Goal: Task Accomplishment & Management: Manage account settings

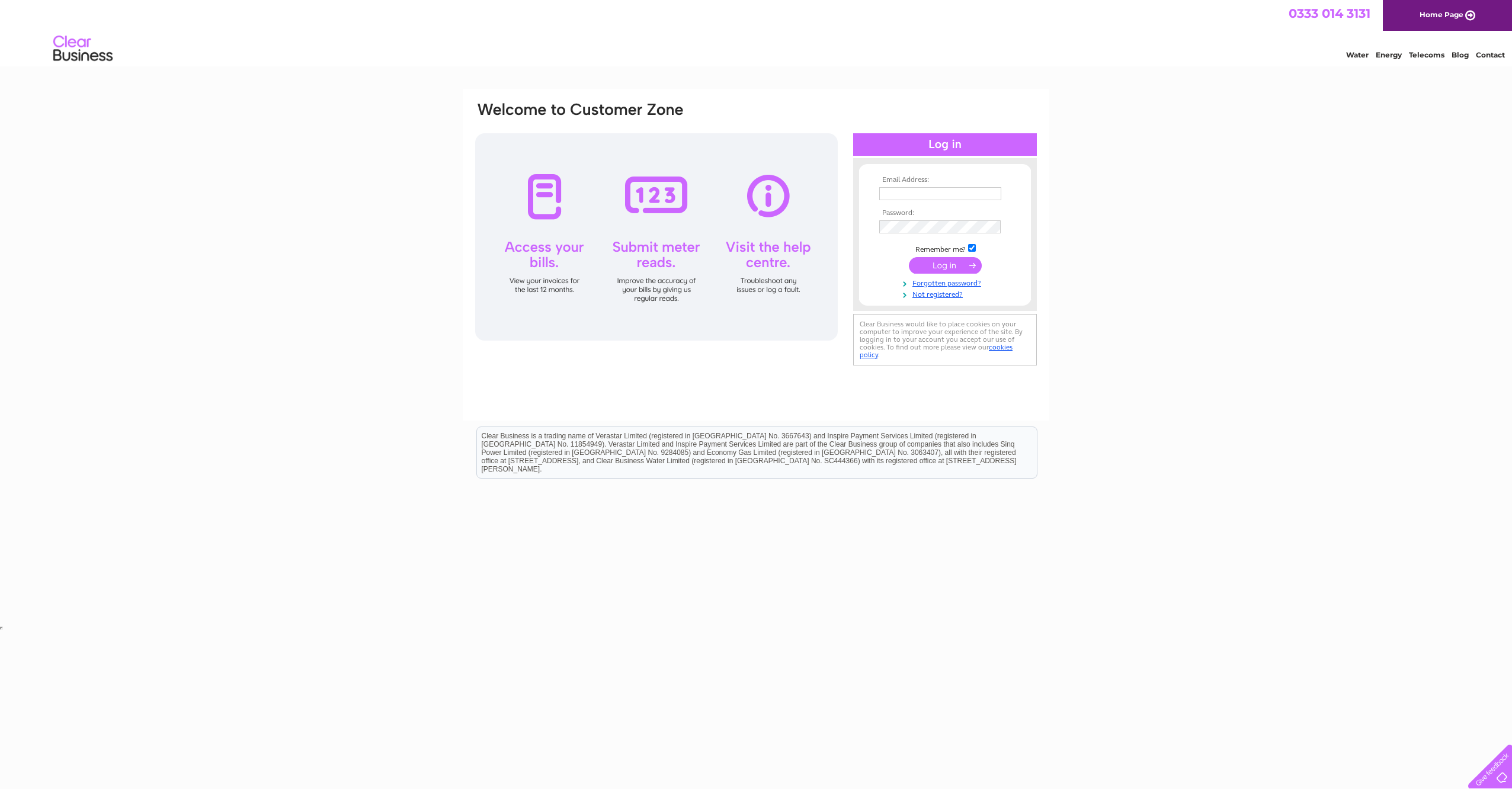
type input "mark.palmer@goffsuk.com"
click at [939, 264] on input "submit" at bounding box center [946, 265] width 73 height 16
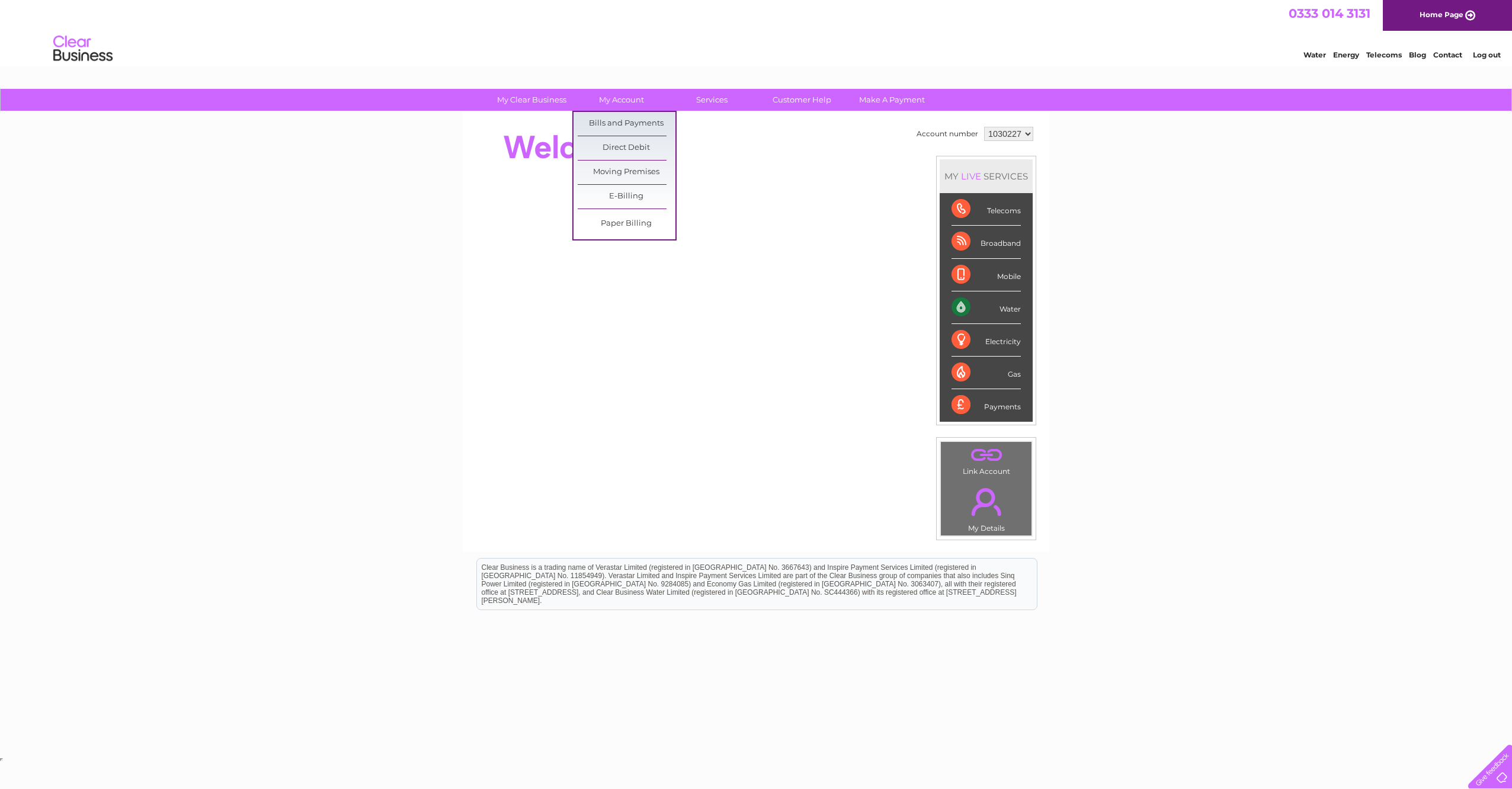
click at [612, 121] on link "Bills and Payments" at bounding box center [626, 123] width 98 height 23
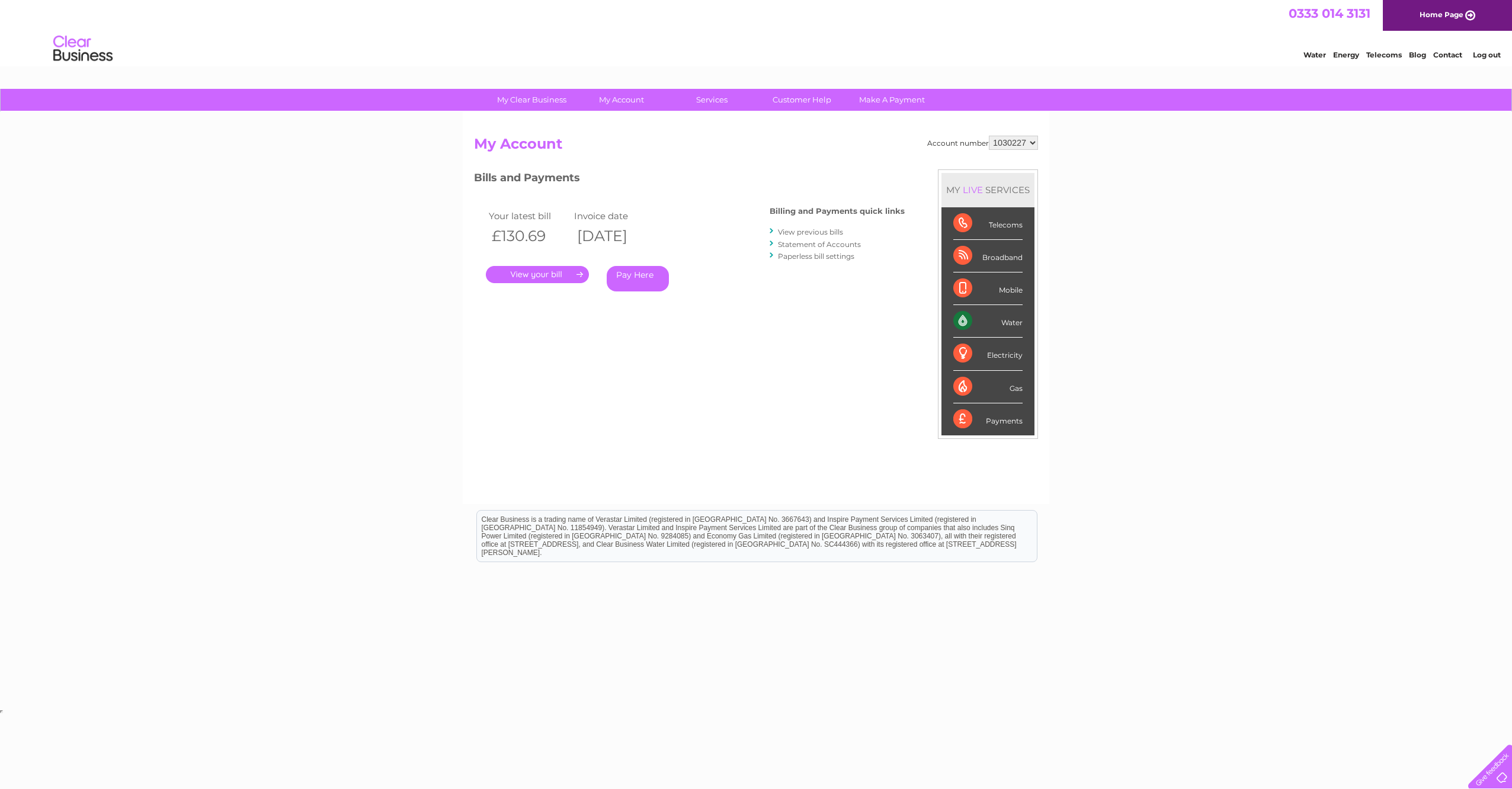
click at [550, 274] on link "." at bounding box center [537, 274] width 103 height 17
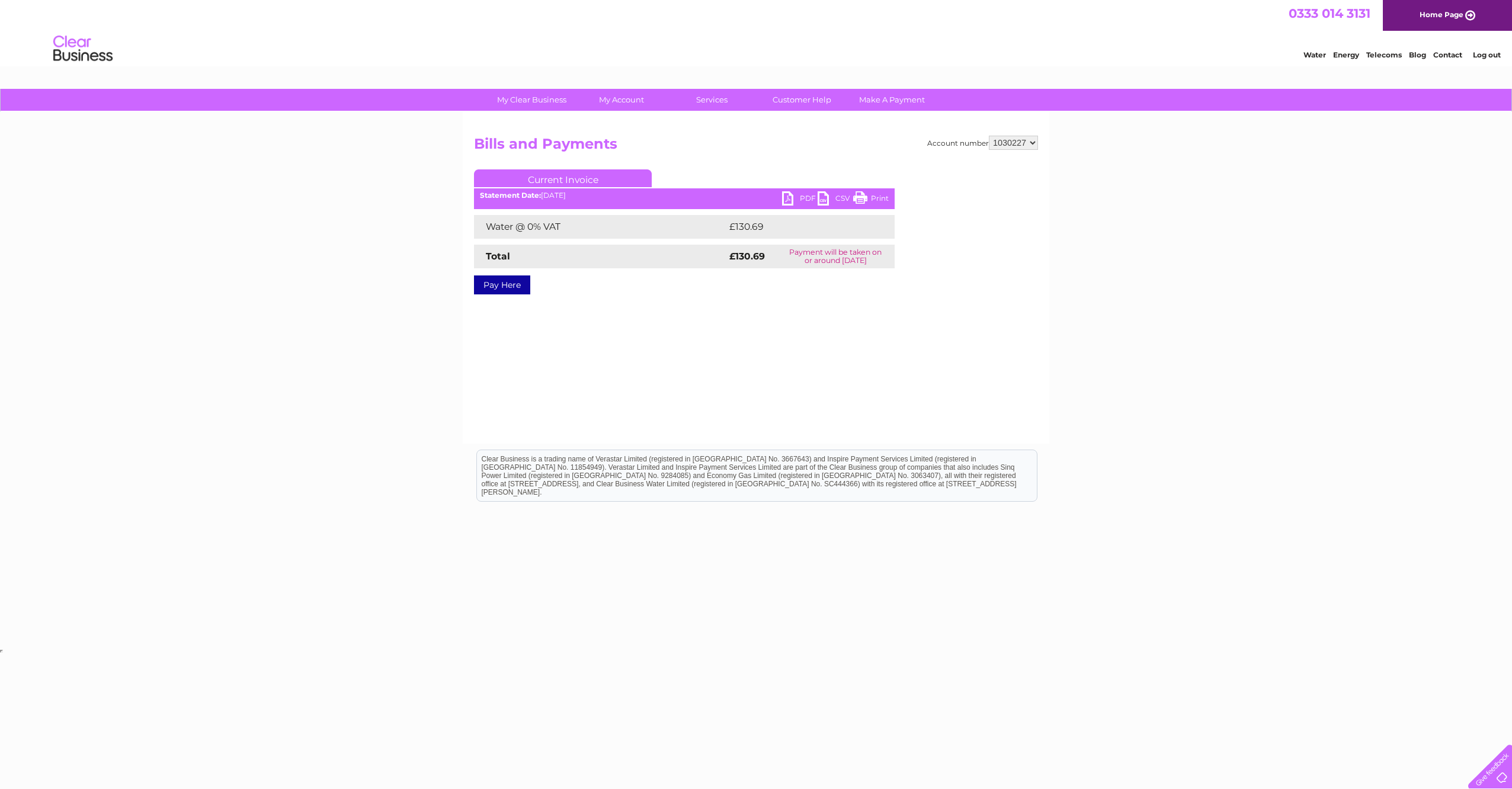
click at [785, 200] on link "PDF" at bounding box center [800, 200] width 36 height 17
